Goal: Transaction & Acquisition: Purchase product/service

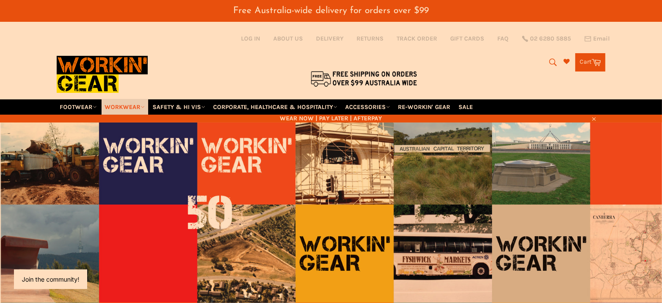
click at [135, 99] on link "WORKWEAR" at bounding box center [125, 106] width 47 height 15
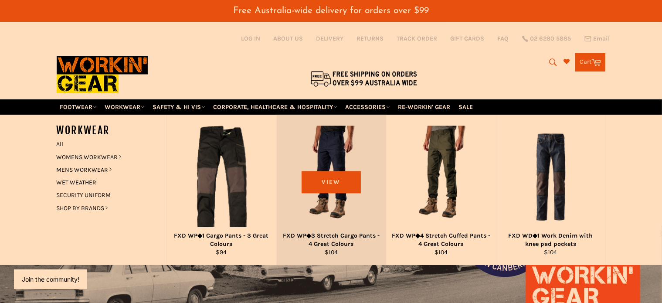
click at [329, 231] on div "FXD WP◆3 Stretch Cargo Pants - 4 Great Colours" at bounding box center [331, 239] width 98 height 17
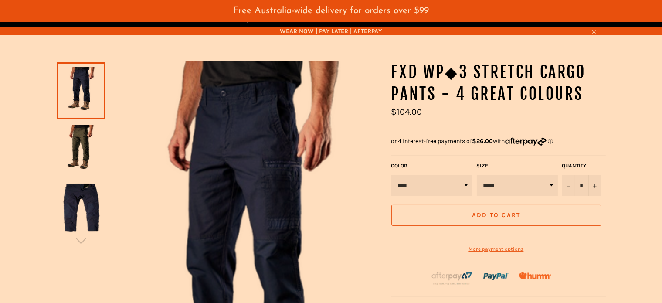
scroll to position [87, 0]
click at [80, 142] on img at bounding box center [81, 149] width 40 height 48
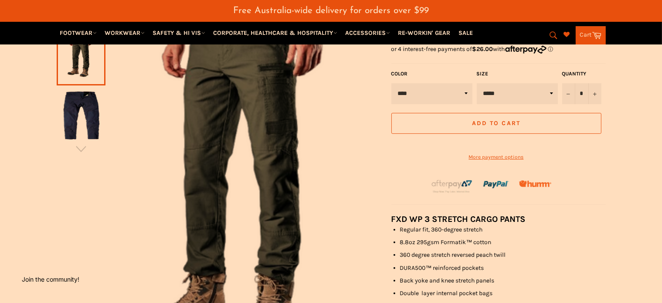
scroll to position [185, 0]
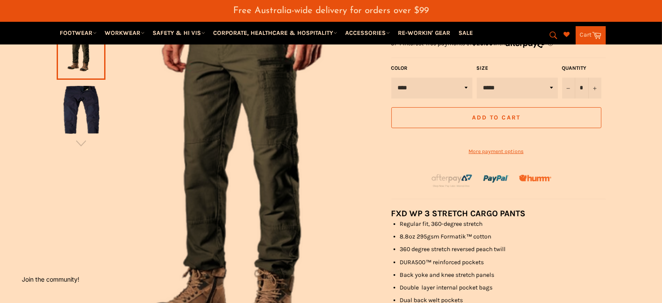
click at [78, 110] on img at bounding box center [81, 110] width 40 height 48
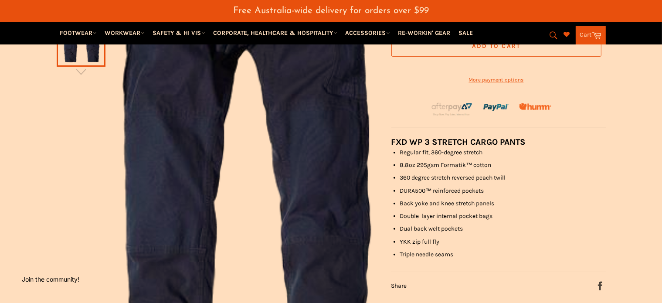
scroll to position [257, 0]
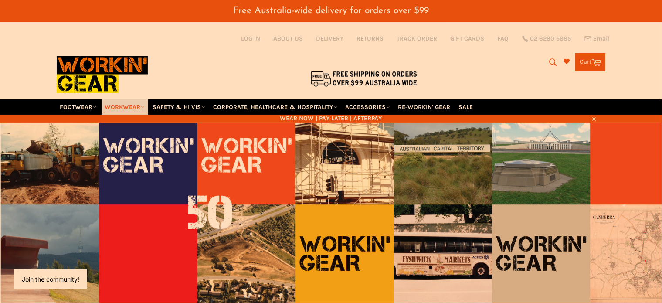
click at [139, 99] on link "WORKWEAR" at bounding box center [125, 106] width 47 height 15
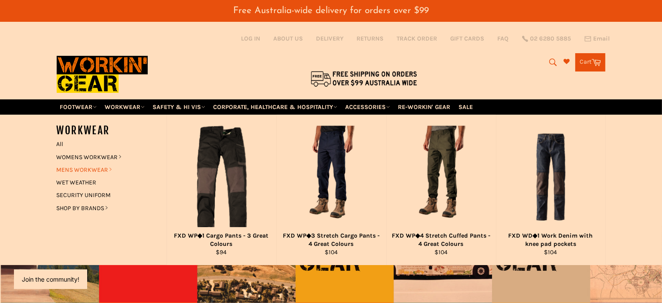
click at [110, 167] on icon at bounding box center [110, 169] width 4 height 4
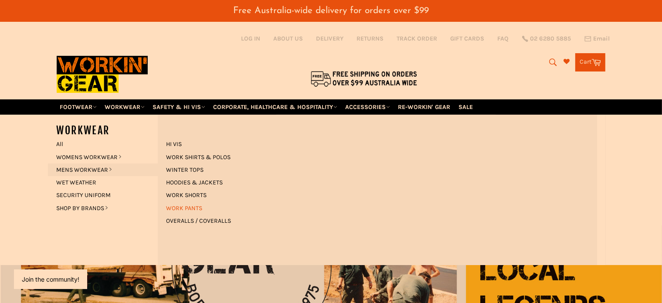
click at [186, 202] on link "WORK PANTS" at bounding box center [184, 208] width 45 height 13
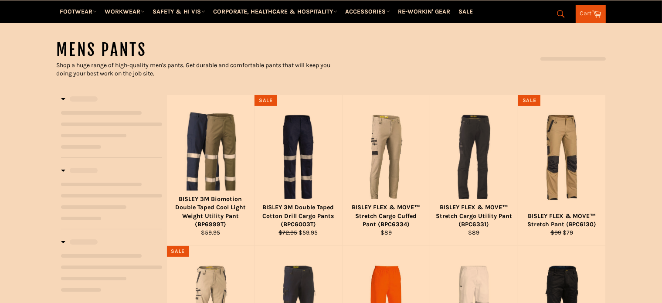
select select "**********"
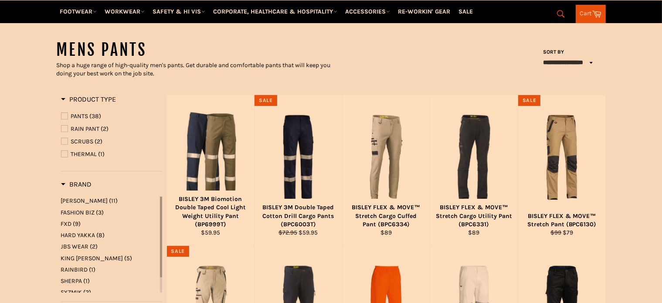
scroll to position [211, 0]
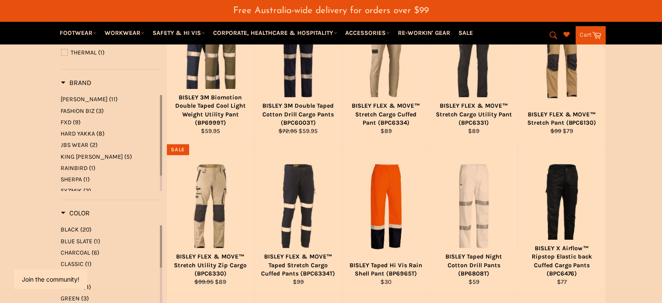
click at [71, 118] on span "FXD" at bounding box center [66, 121] width 11 height 7
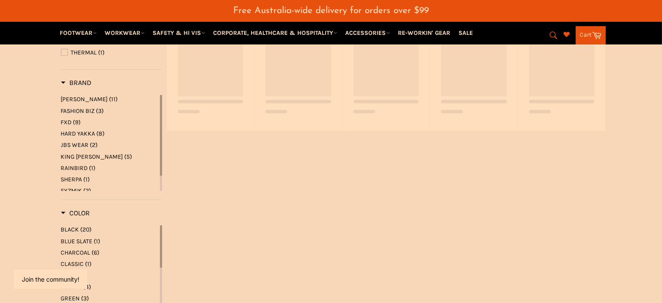
select select "**********"
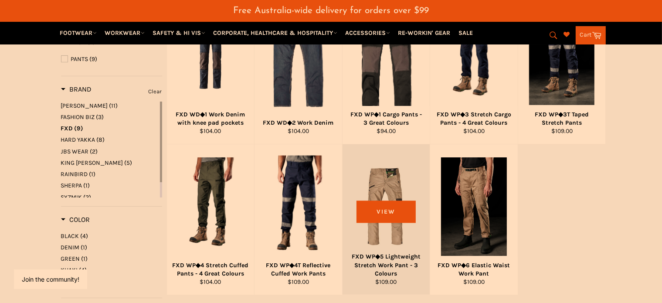
click at [387, 254] on div "FXD WP◆5 Lightweight Stretch Work Pant - 3 Colours" at bounding box center [386, 264] width 77 height 25
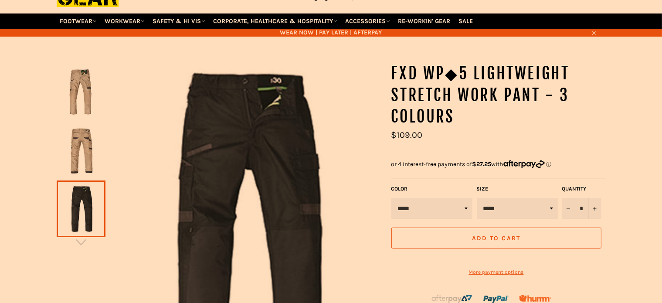
scroll to position [85, 0]
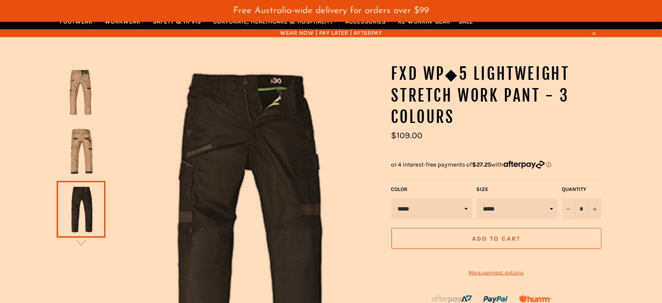
click at [518, 200] on select "***** ***** ***** ***** ***** ***** ****** ****** ******" at bounding box center [517, 208] width 81 height 21
select select "*****"
click at [477, 198] on select "***** ***** ***** ***** ***** ***** ****** ****** ******" at bounding box center [517, 208] width 81 height 21
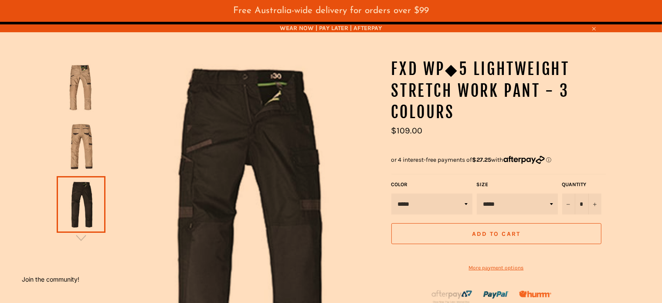
scroll to position [94, 0]
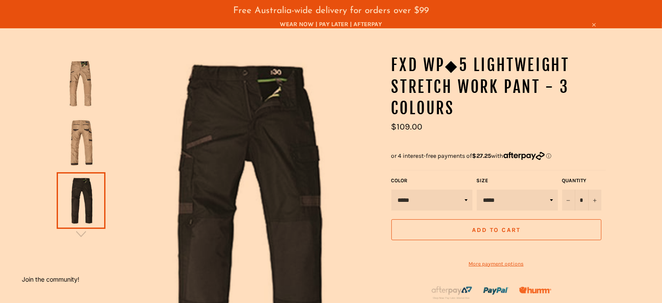
click at [81, 130] on img at bounding box center [81, 142] width 40 height 48
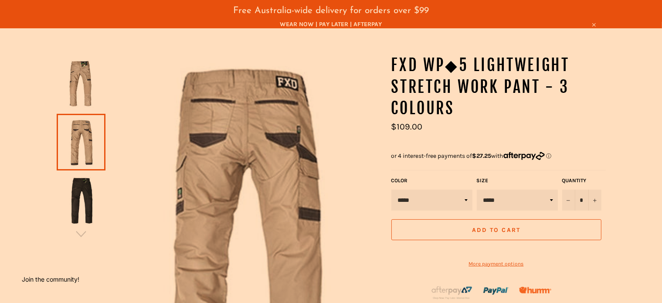
click at [91, 60] on img at bounding box center [81, 84] width 40 height 48
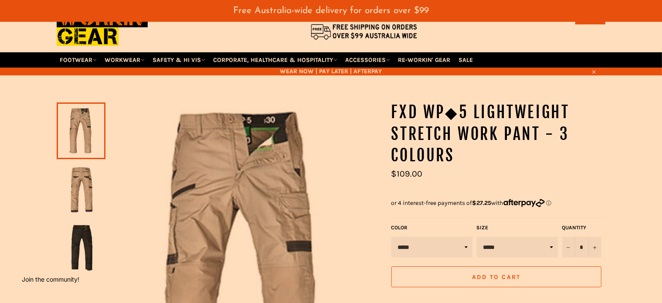
scroll to position [47, 0]
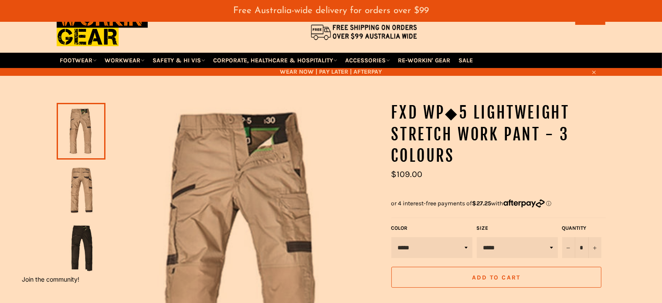
click at [80, 235] on img at bounding box center [81, 248] width 40 height 48
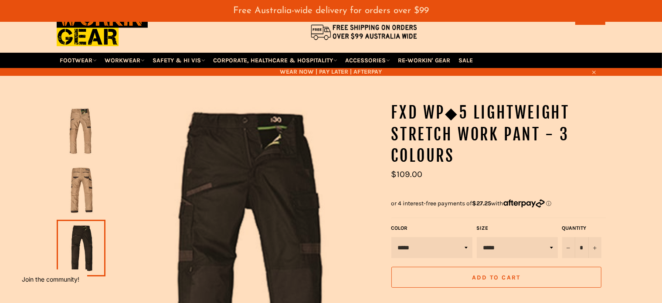
click at [82, 275] on icon "button" at bounding box center [80, 281] width 13 height 13
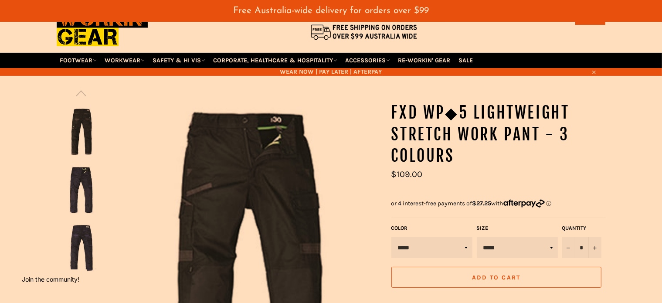
click at [82, 275] on icon "button" at bounding box center [80, 281] width 13 height 13
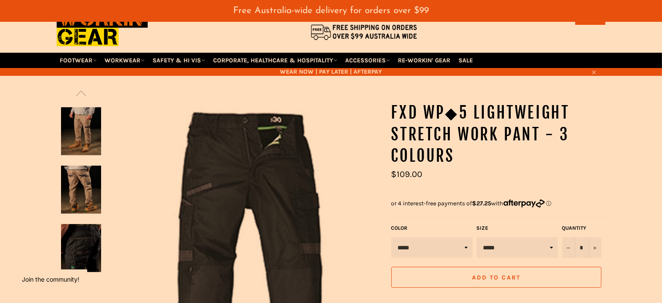
click at [80, 123] on img at bounding box center [81, 131] width 40 height 48
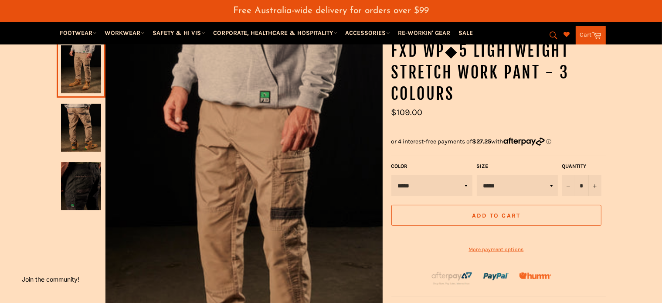
scroll to position [108, 0]
click at [66, 111] on img at bounding box center [81, 128] width 40 height 48
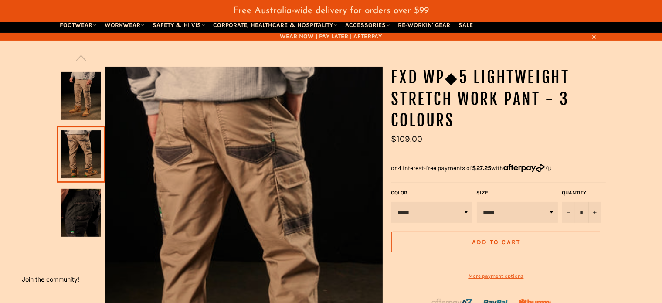
scroll to position [82, 0]
click at [84, 195] on img at bounding box center [81, 213] width 40 height 48
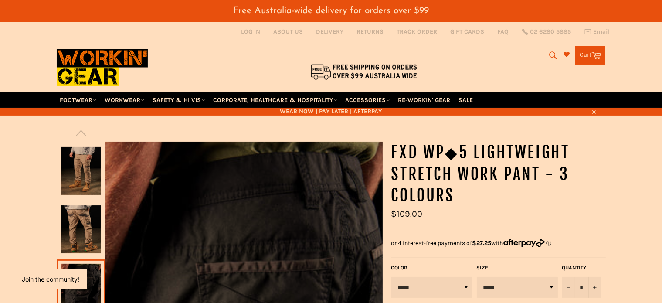
scroll to position [0, 0]
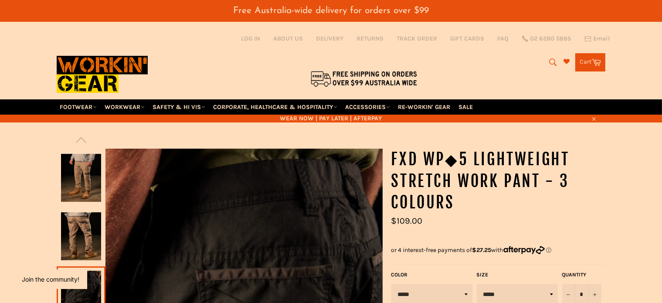
click at [76, 61] on img at bounding box center [102, 74] width 91 height 49
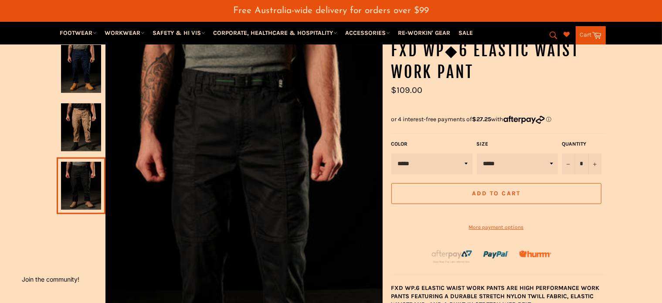
scroll to position [108, 0]
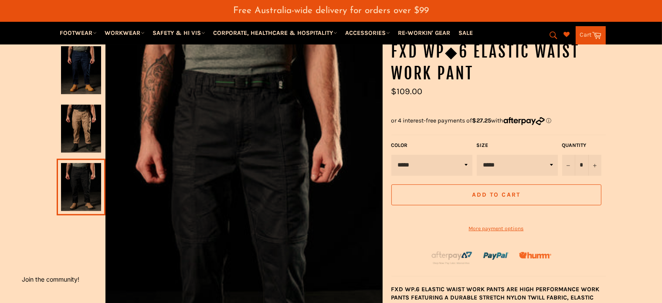
click at [71, 116] on img at bounding box center [81, 129] width 40 height 48
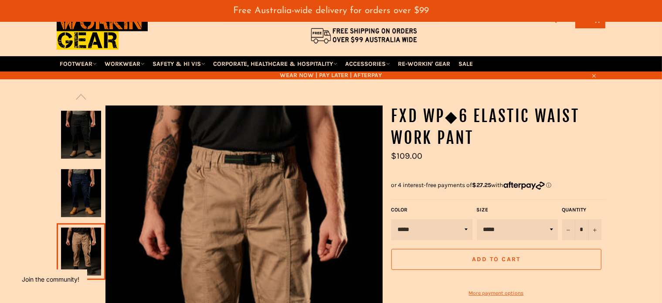
scroll to position [44, 0]
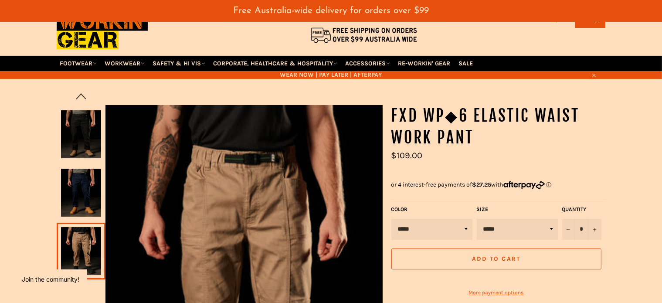
click at [79, 90] on icon "button" at bounding box center [80, 96] width 13 height 13
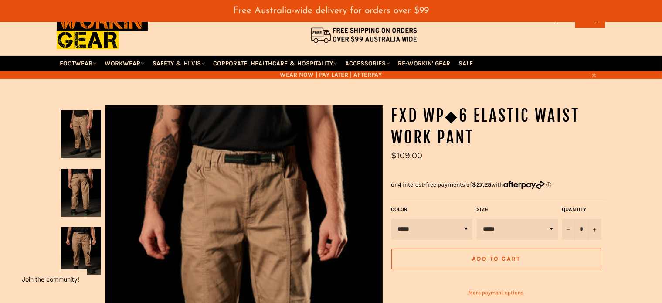
click at [82, 170] on img at bounding box center [81, 193] width 40 height 48
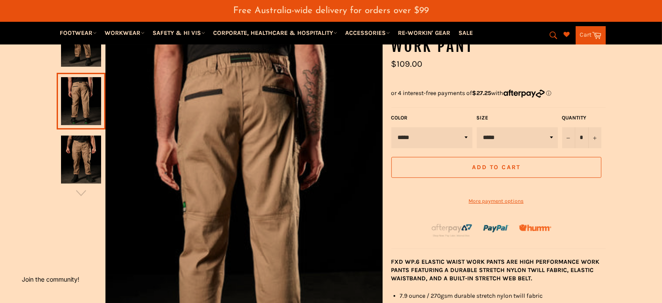
scroll to position [134, 0]
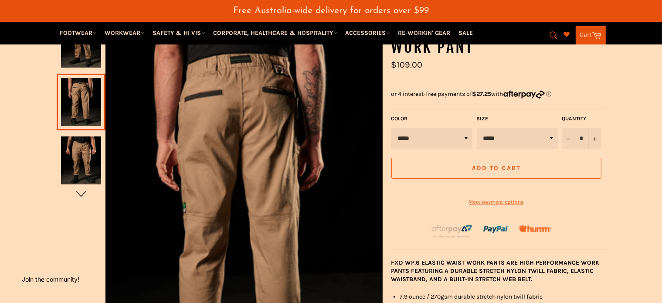
click at [78, 187] on icon "button" at bounding box center [80, 193] width 13 height 13
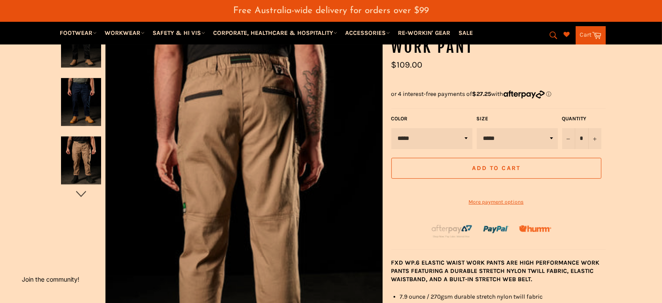
click at [78, 187] on icon "button" at bounding box center [80, 193] width 13 height 13
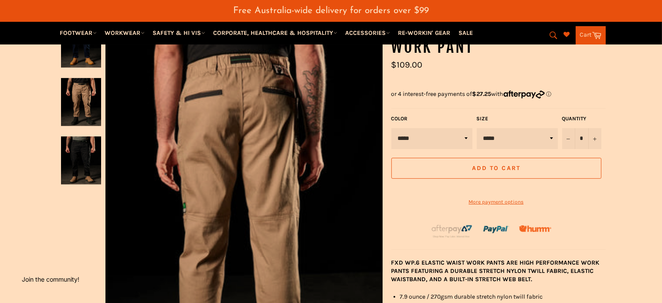
click at [78, 184] on div at bounding box center [220, 227] width 326 height 427
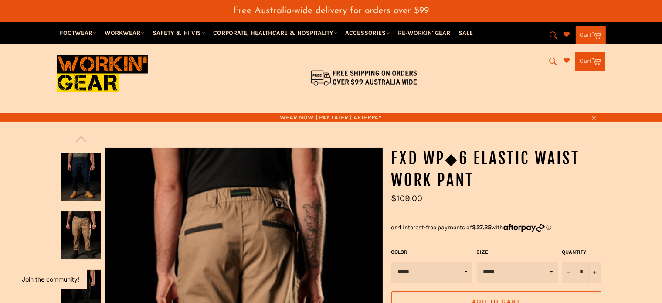
scroll to position [0, 0]
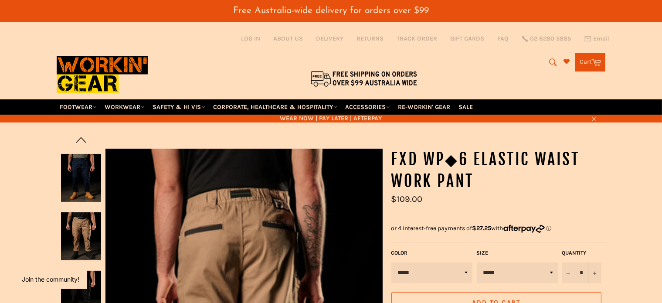
click at [74, 133] on icon "button" at bounding box center [80, 139] width 13 height 13
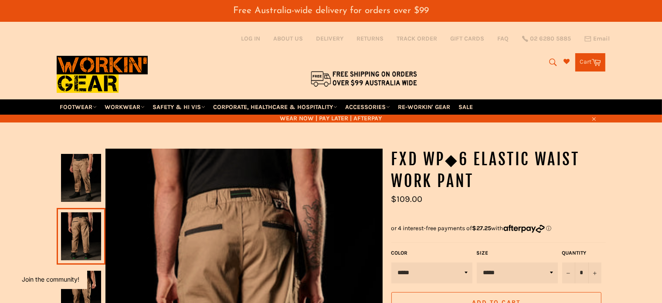
click at [74, 169] on img at bounding box center [81, 178] width 40 height 48
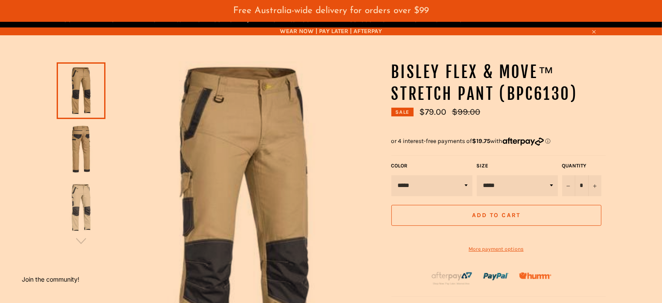
scroll to position [87, 0]
click at [80, 135] on img at bounding box center [81, 149] width 40 height 48
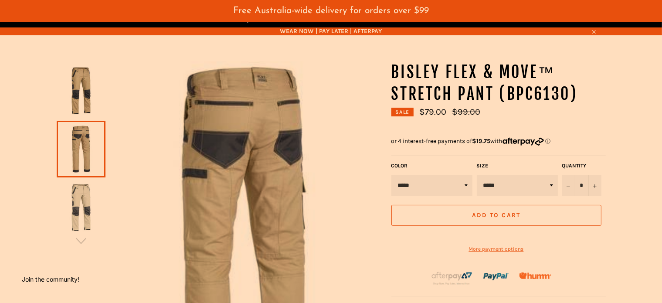
click at [74, 191] on img at bounding box center [81, 207] width 40 height 48
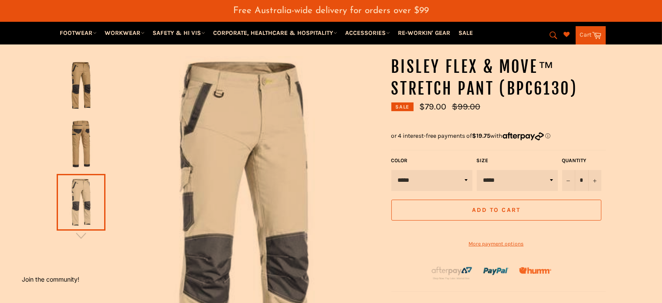
scroll to position [90, 0]
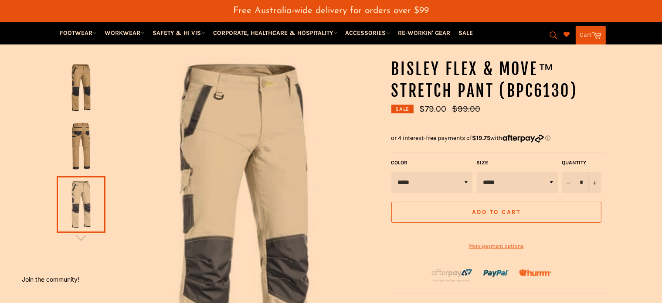
click at [411, 172] on select "***** **** ***** ******** *****" at bounding box center [431, 182] width 81 height 21
select select "*****"
click at [391, 172] on select "***** **** ***** ******** *****" at bounding box center [431, 182] width 81 height 21
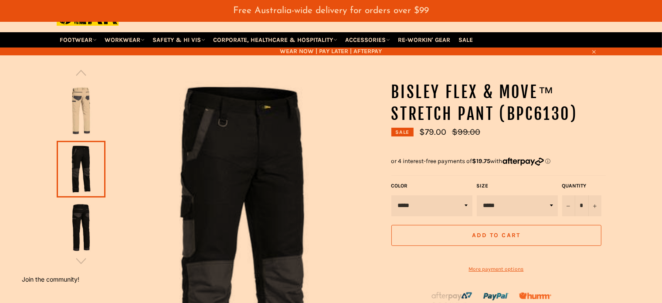
scroll to position [71, 0]
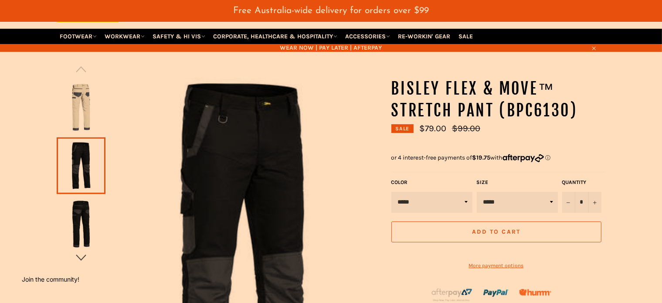
click at [78, 251] on icon "button" at bounding box center [80, 257] width 13 height 13
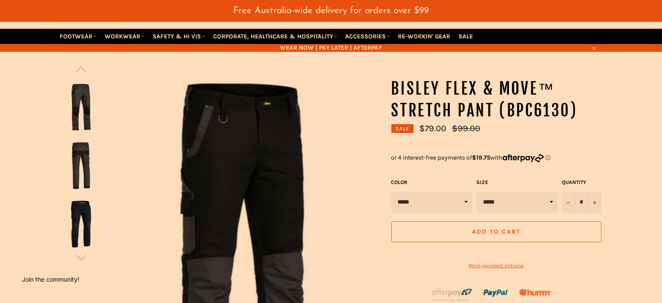
click at [82, 217] on img at bounding box center [81, 224] width 40 height 48
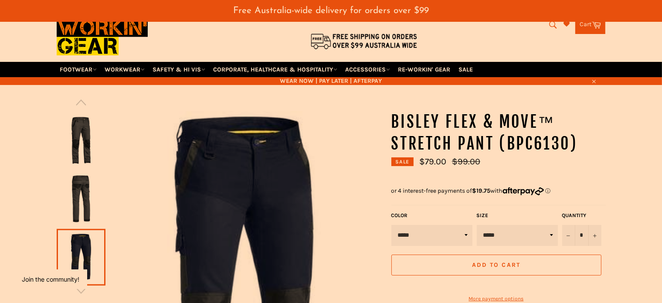
scroll to position [0, 0]
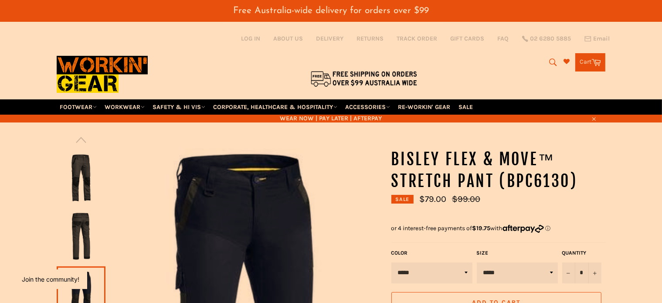
click at [76, 162] on img at bounding box center [81, 178] width 40 height 48
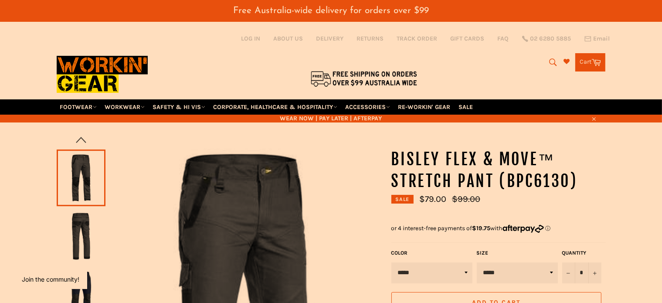
click at [81, 137] on icon "button" at bounding box center [81, 140] width 10 height 6
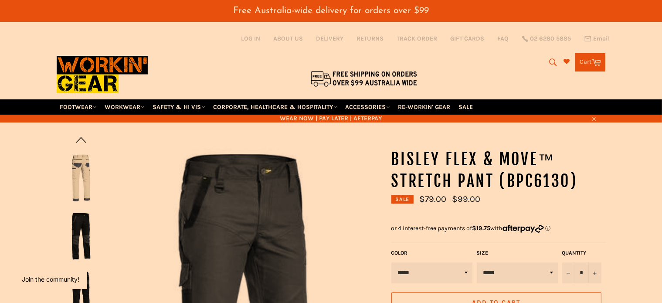
click at [81, 137] on icon "button" at bounding box center [81, 140] width 10 height 6
